Goal: Transaction & Acquisition: Purchase product/service

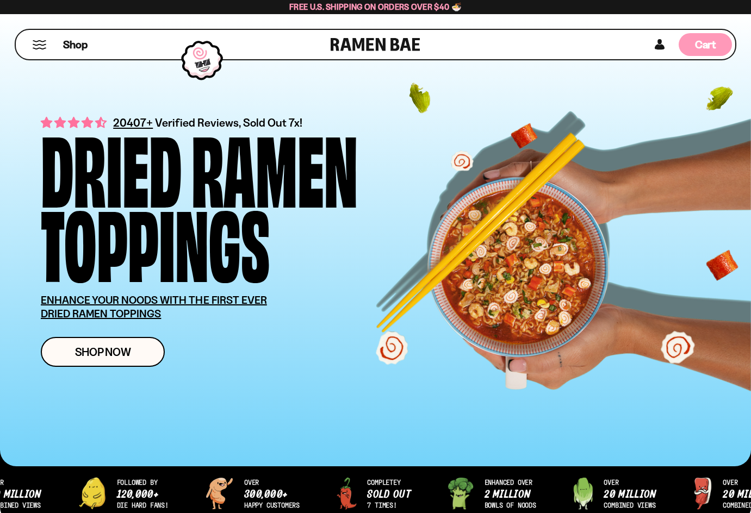
click at [705, 46] on span "Cart" at bounding box center [705, 44] width 21 height 13
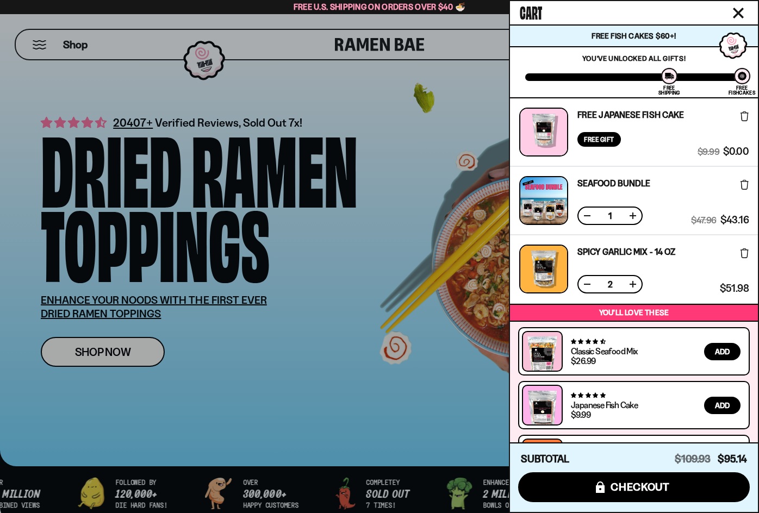
click at [402, 199] on div at bounding box center [379, 256] width 759 height 513
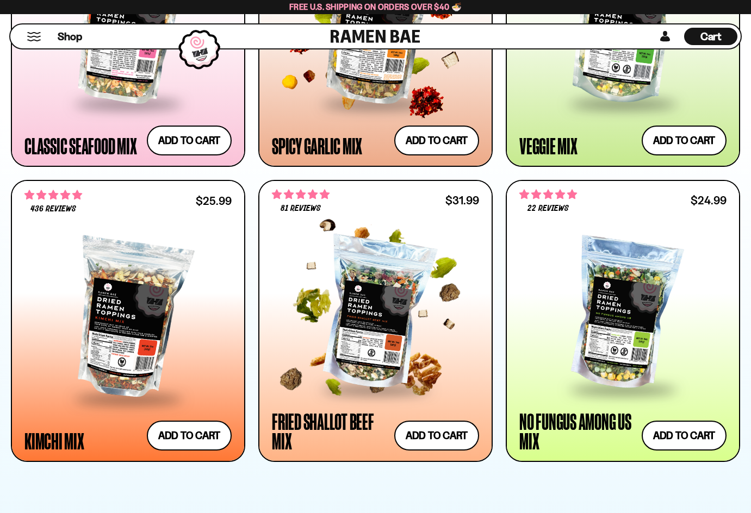
scroll to position [816, 0]
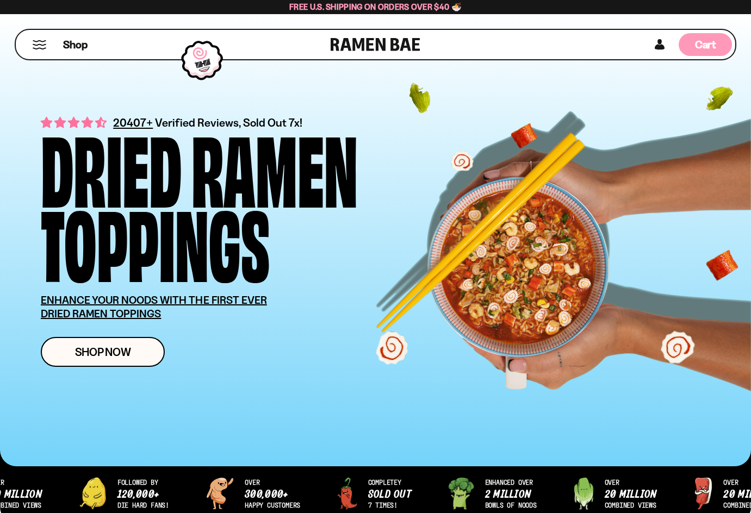
click at [714, 45] on span "Cart" at bounding box center [705, 44] width 21 height 13
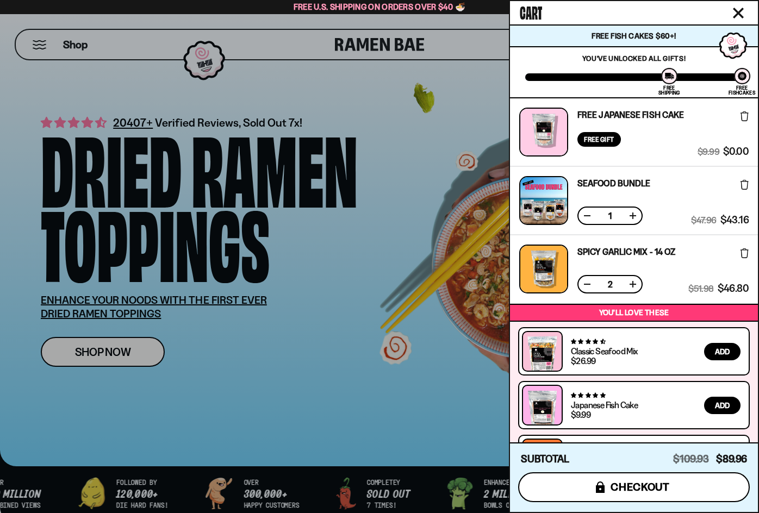
click at [701, 491] on button "icons8-lock checkout" at bounding box center [634, 488] width 232 height 30
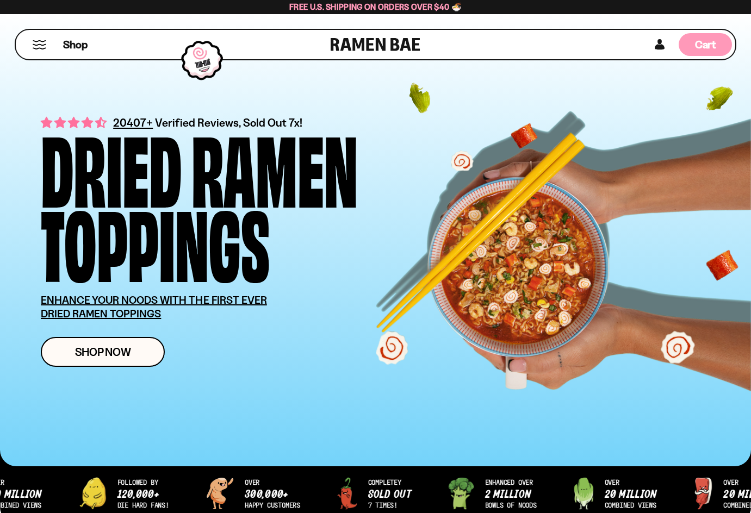
click at [709, 41] on span "Cart" at bounding box center [705, 44] width 21 height 13
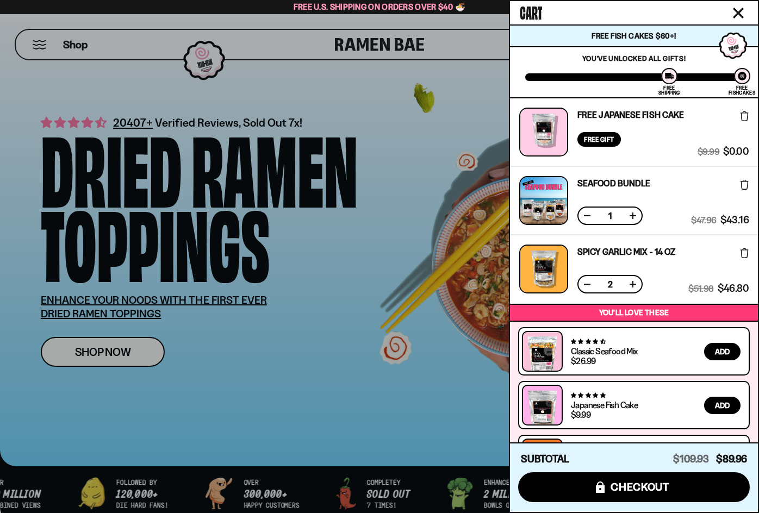
click at [744, 256] on icon at bounding box center [745, 254] width 8 height 10
click at [737, 187] on div "$47.96 $43.16 (Saved $4.80 )" at bounding box center [720, 200] width 58 height 49
click at [745, 182] on icon at bounding box center [745, 185] width 8 height 10
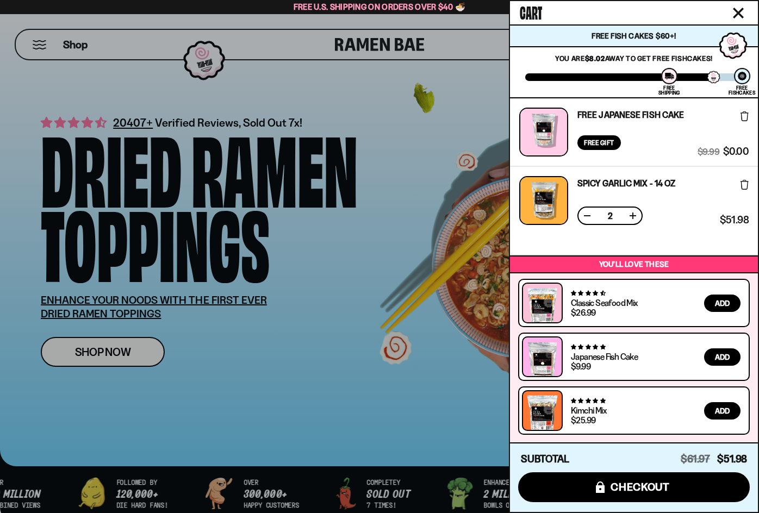
click at [743, 117] on icon at bounding box center [745, 116] width 8 height 10
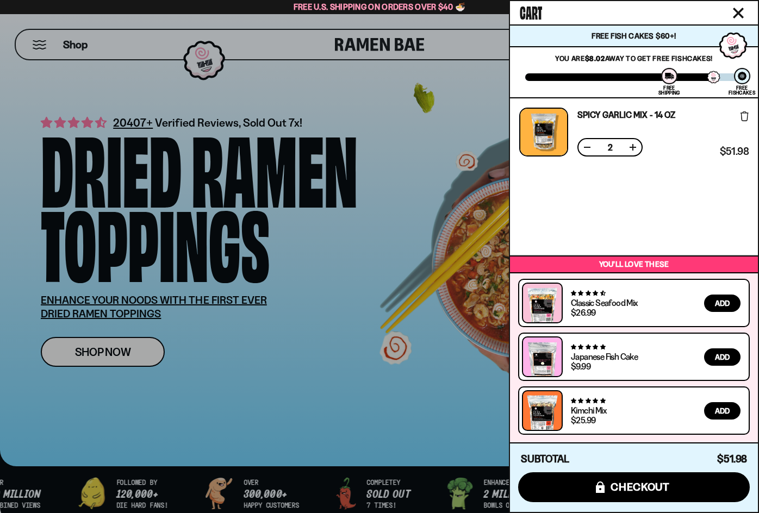
click at [586, 151] on button at bounding box center [587, 147] width 11 height 11
click at [369, 96] on div at bounding box center [379, 256] width 759 height 513
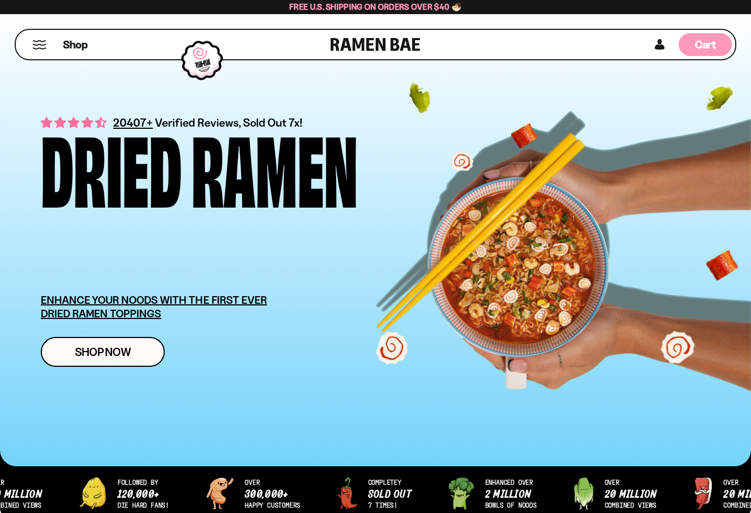
click at [709, 46] on span "Cart" at bounding box center [705, 44] width 21 height 13
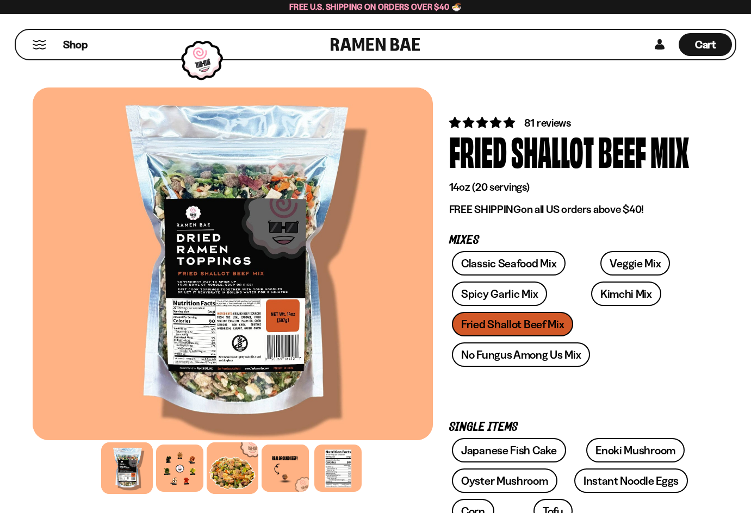
click at [234, 469] on div at bounding box center [233, 469] width 52 height 52
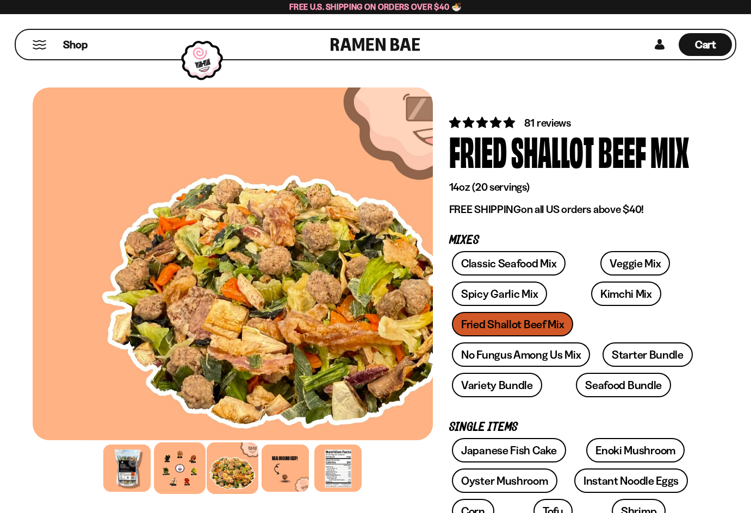
click at [181, 469] on div at bounding box center [180, 469] width 52 height 52
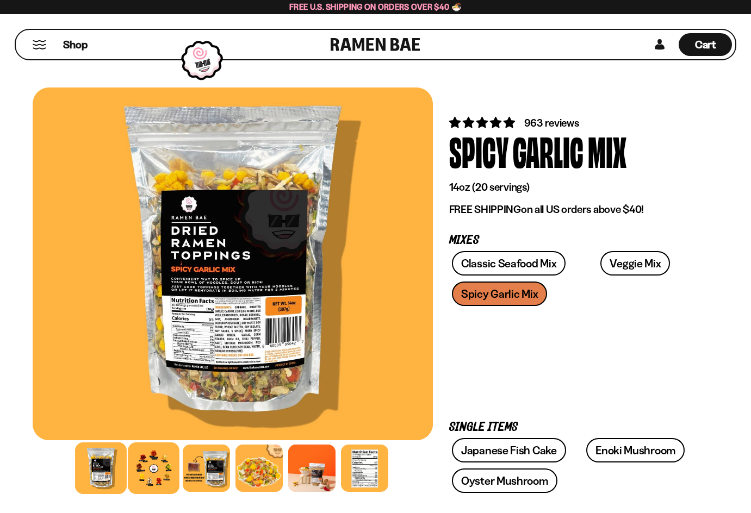
click at [161, 475] on div at bounding box center [154, 469] width 52 height 52
